Goal: Task Accomplishment & Management: Use online tool/utility

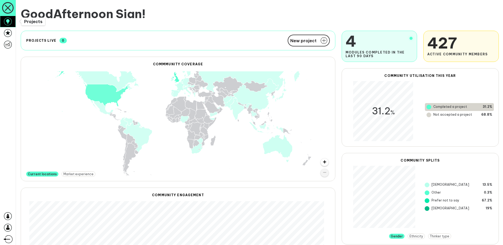
click at [5, 22] on icon at bounding box center [8, 22] width 8 height 8
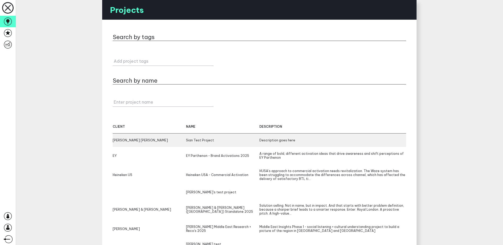
click at [129, 141] on div "[PERSON_NAME] [PERSON_NAME]" at bounding box center [149, 140] width 73 height 4
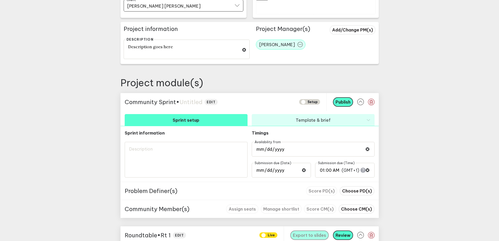
scroll to position [155, 0]
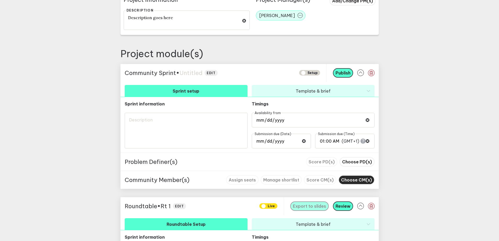
click at [363, 182] on span "Choose CM(s)" at bounding box center [356, 179] width 31 height 5
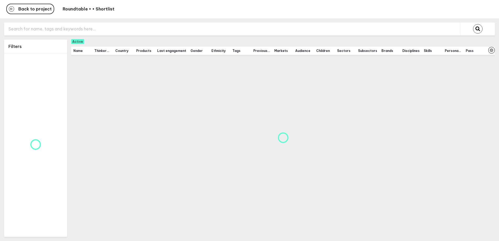
scroll to position [4, 0]
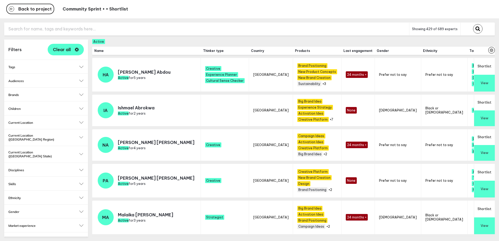
click at [108, 28] on input "text" at bounding box center [206, 29] width 405 height 13
type input "Bella"
click at [482, 24] on button "submit" at bounding box center [477, 28] width 9 height 9
checkbox input "false"
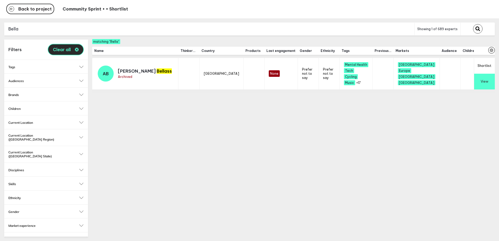
click at [68, 47] on span "Clear all" at bounding box center [62, 49] width 18 height 4
click at [17, 27] on input "Bella" at bounding box center [209, 29] width 410 height 13
click at [477, 24] on button "submit" at bounding box center [477, 28] width 9 height 9
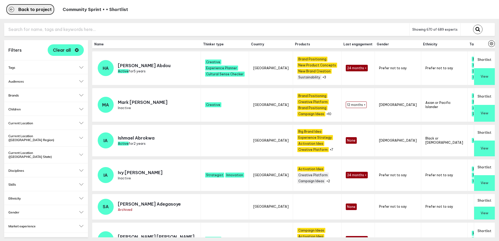
click at [39, 7] on span "Back to project" at bounding box center [34, 9] width 33 height 4
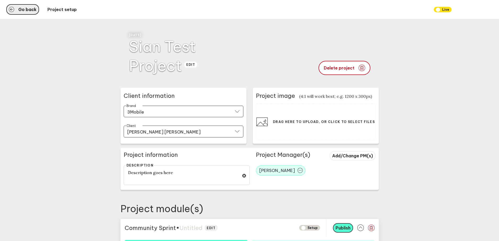
click at [24, 11] on span "Go back" at bounding box center [27, 9] width 18 height 4
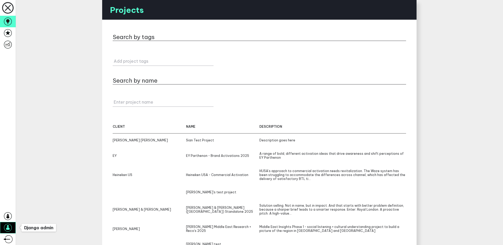
click at [8, 229] on icon at bounding box center [8, 227] width 4 height 5
click at [7, 32] on icon at bounding box center [8, 33] width 8 height 8
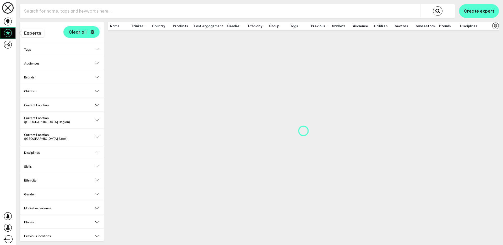
checkbox input "true"
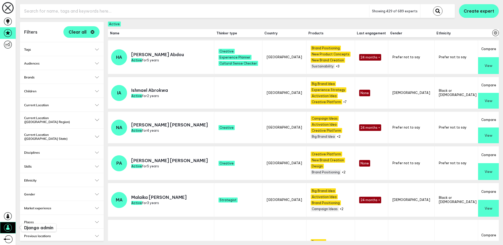
click at [13, 228] on link at bounding box center [8, 228] width 16 height 12
